Goal: Navigation & Orientation: Find specific page/section

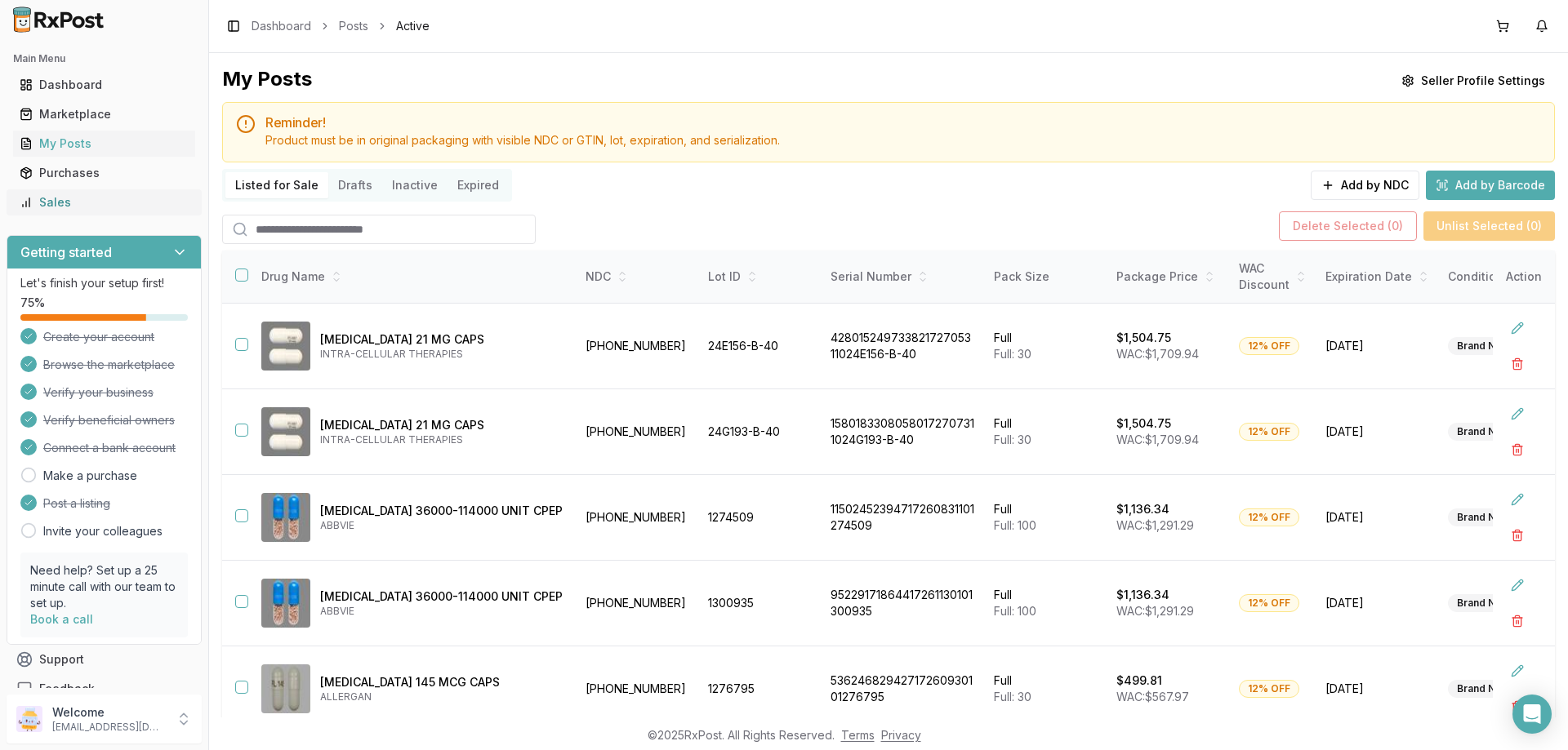
click at [45, 205] on div "Sales" at bounding box center [104, 202] width 169 height 17
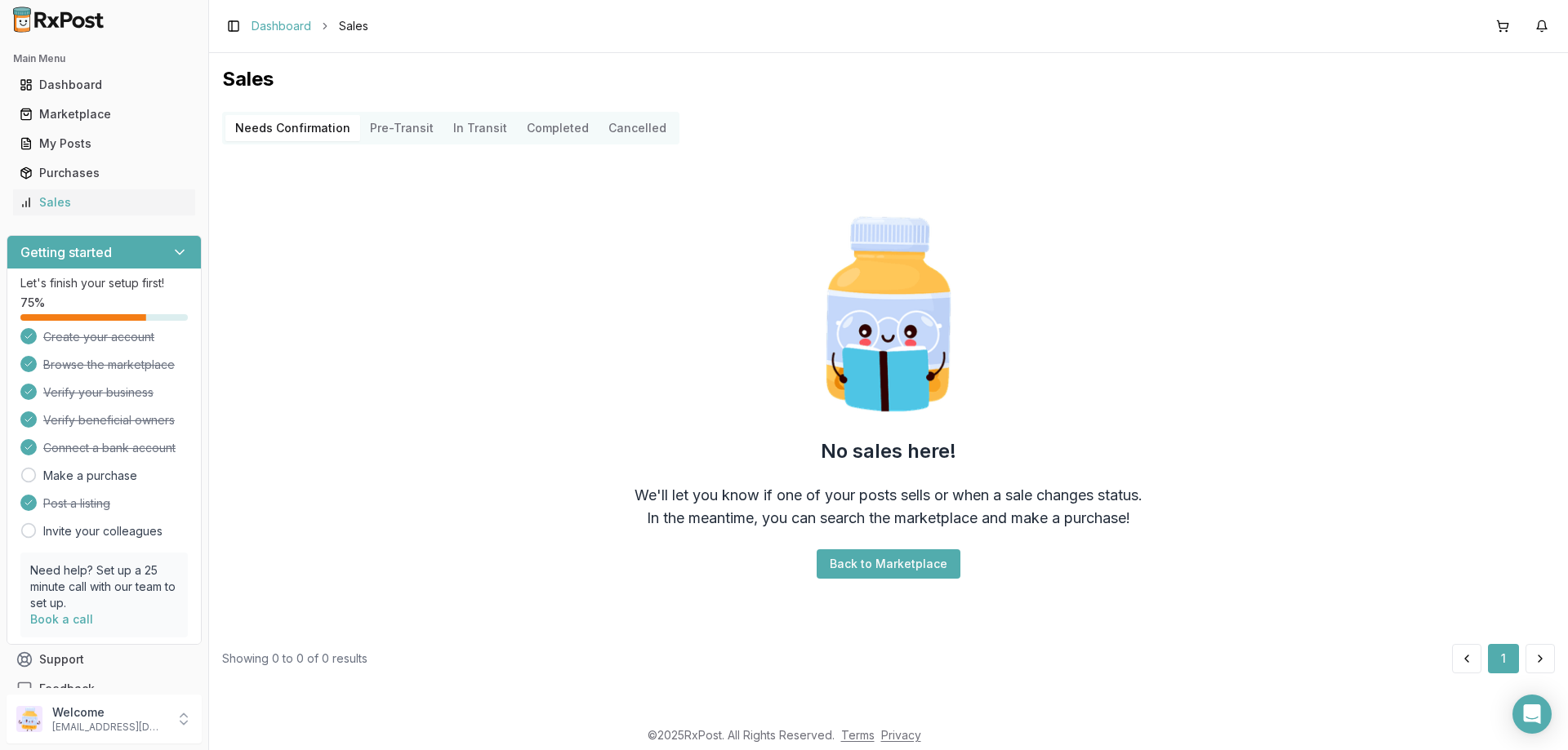
click at [291, 24] on link "Dashboard" at bounding box center [282, 26] width 60 height 17
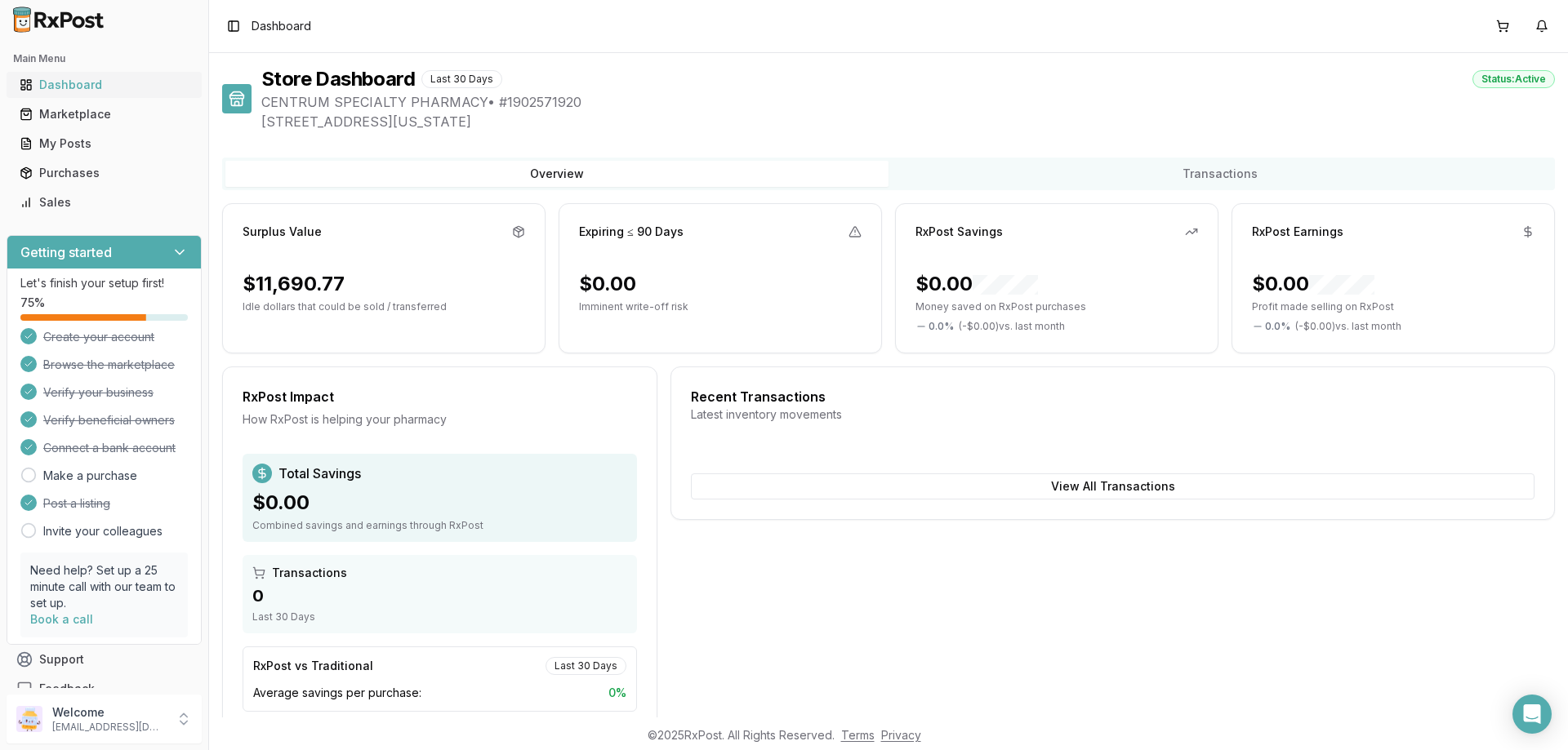
click at [76, 86] on div "Dashboard" at bounding box center [104, 85] width 169 height 17
click at [76, 142] on div "My Posts" at bounding box center [104, 144] width 169 height 17
